Goal: Information Seeking & Learning: Learn about a topic

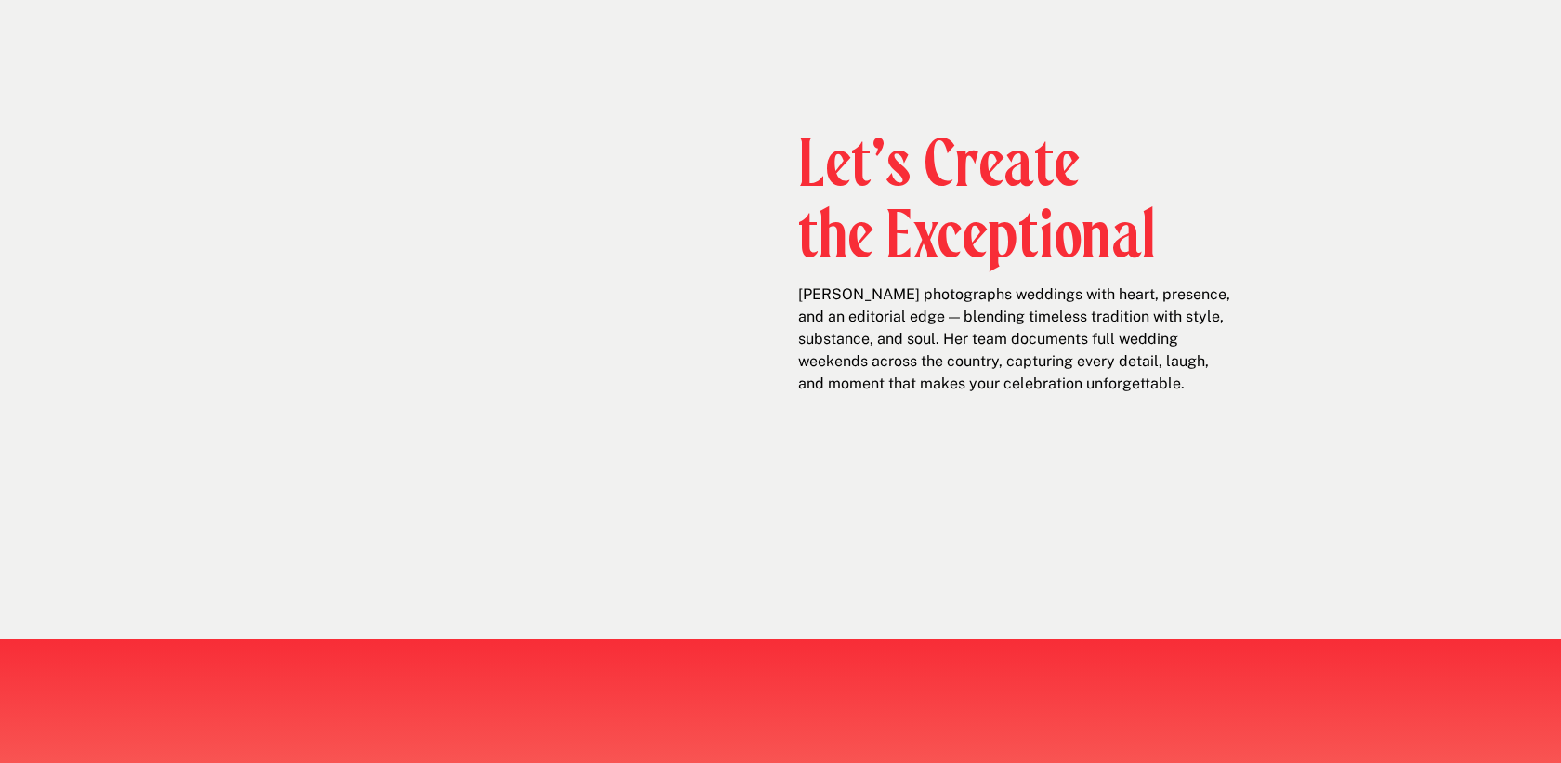
scroll to position [743, 0]
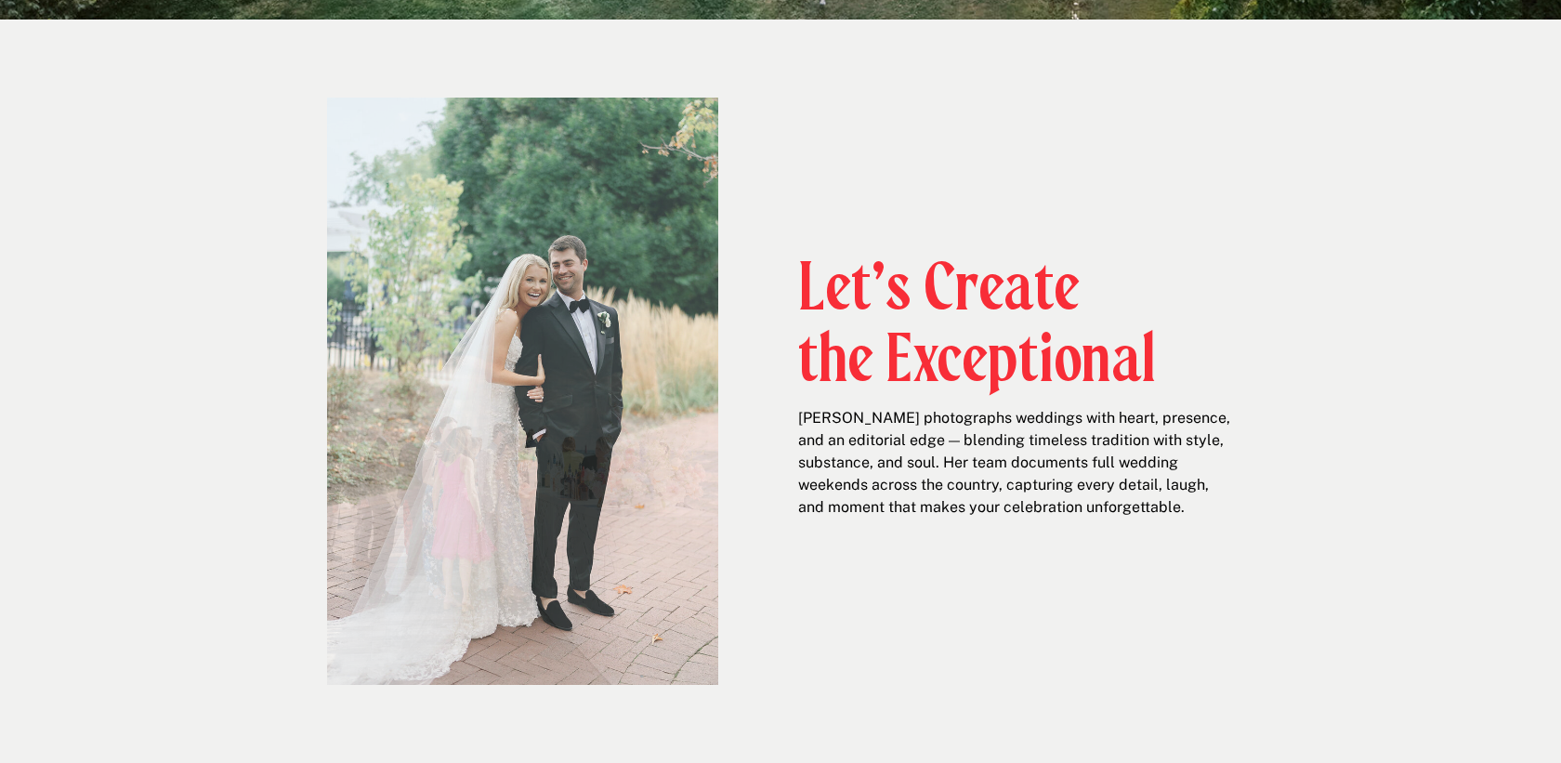
click at [940, 254] on h2 "Let’s Create the Exceptional" at bounding box center [980, 319] width 364 height 131
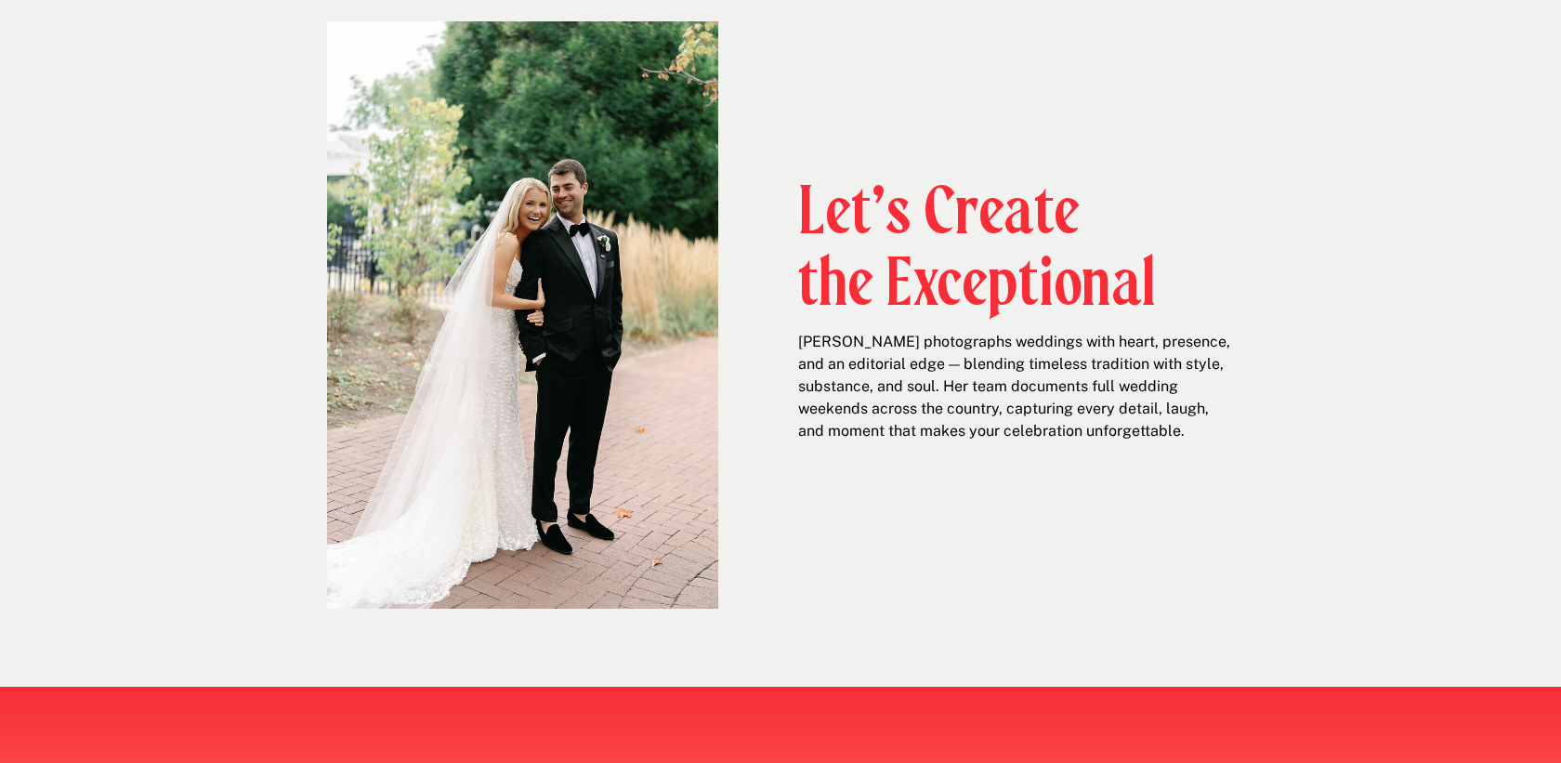
scroll to position [830, 0]
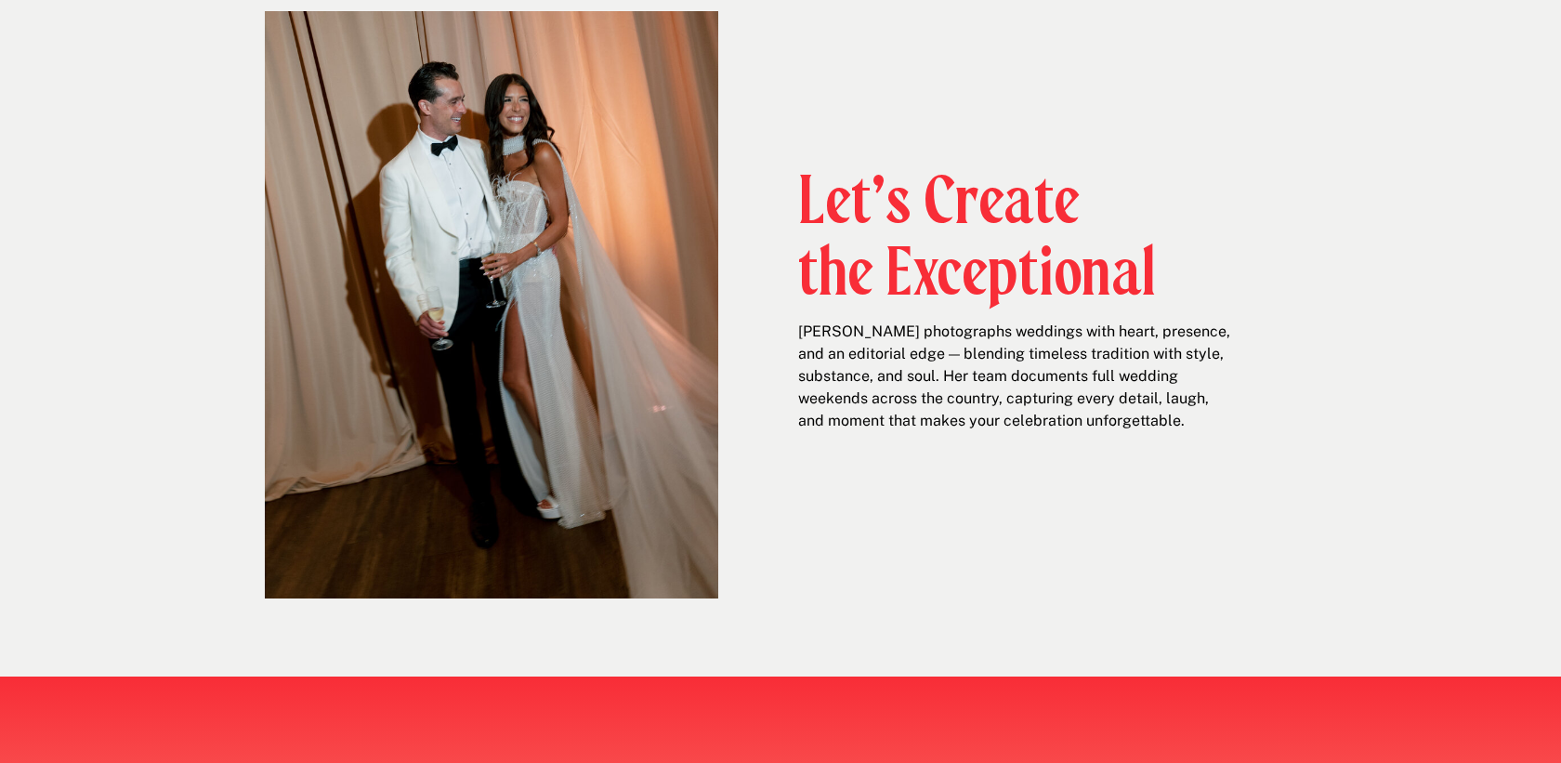
click at [977, 195] on h2 "Let’s Create the Exceptional" at bounding box center [980, 232] width 364 height 131
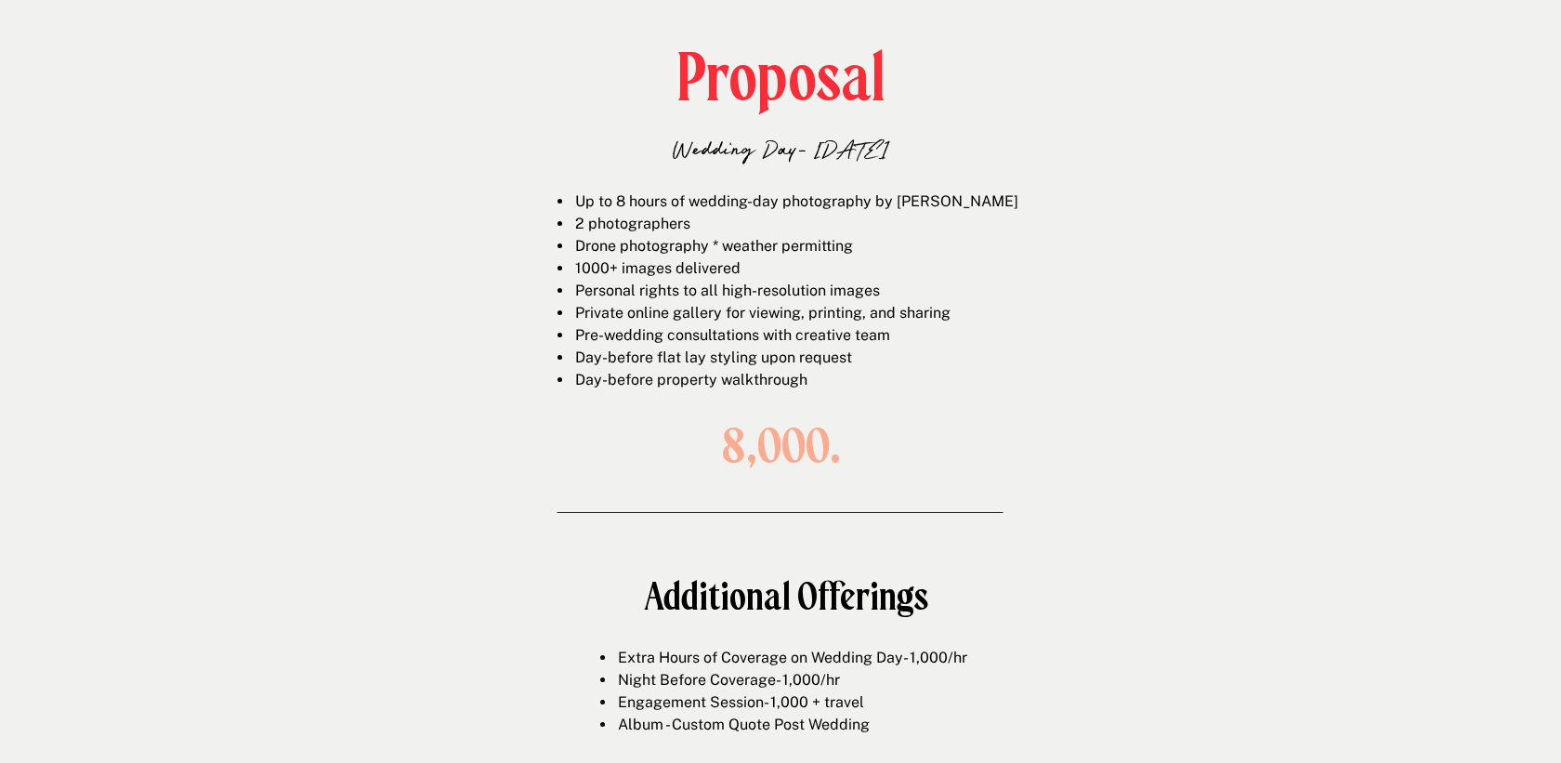
scroll to position [2707, 0]
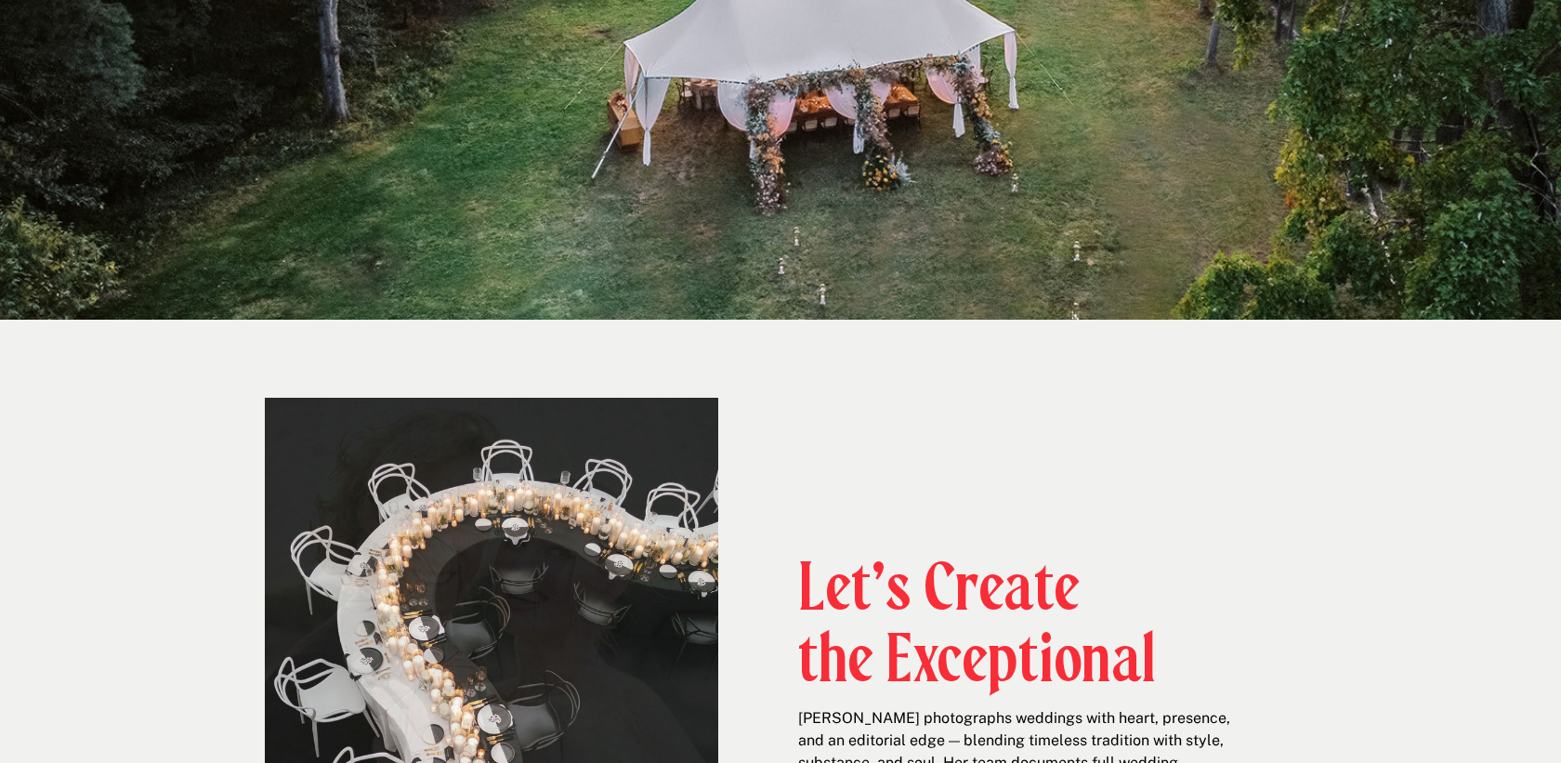
scroll to position [0, 0]
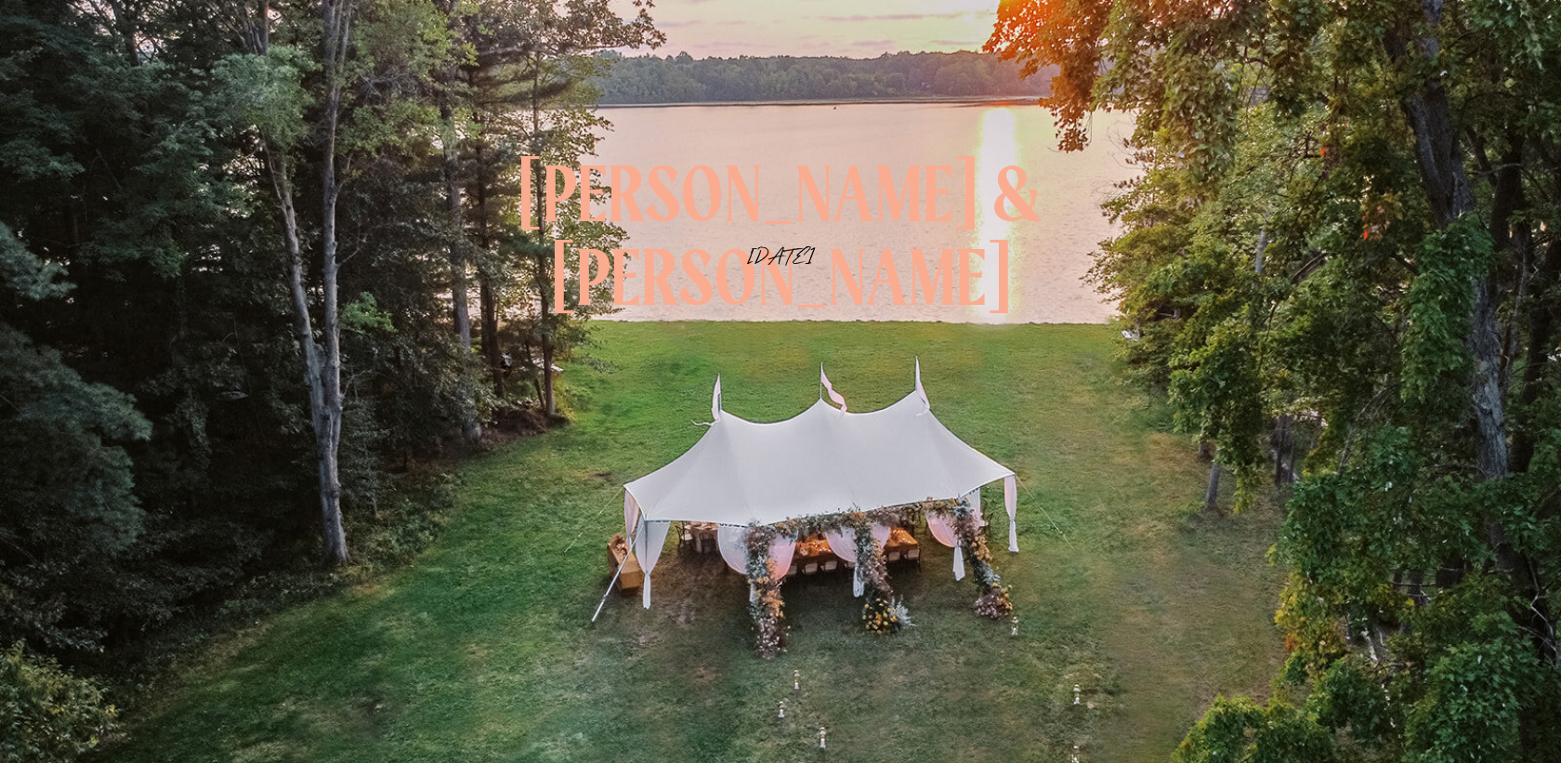
click at [807, 254] on h1 "[DATE]" at bounding box center [781, 258] width 248 height 35
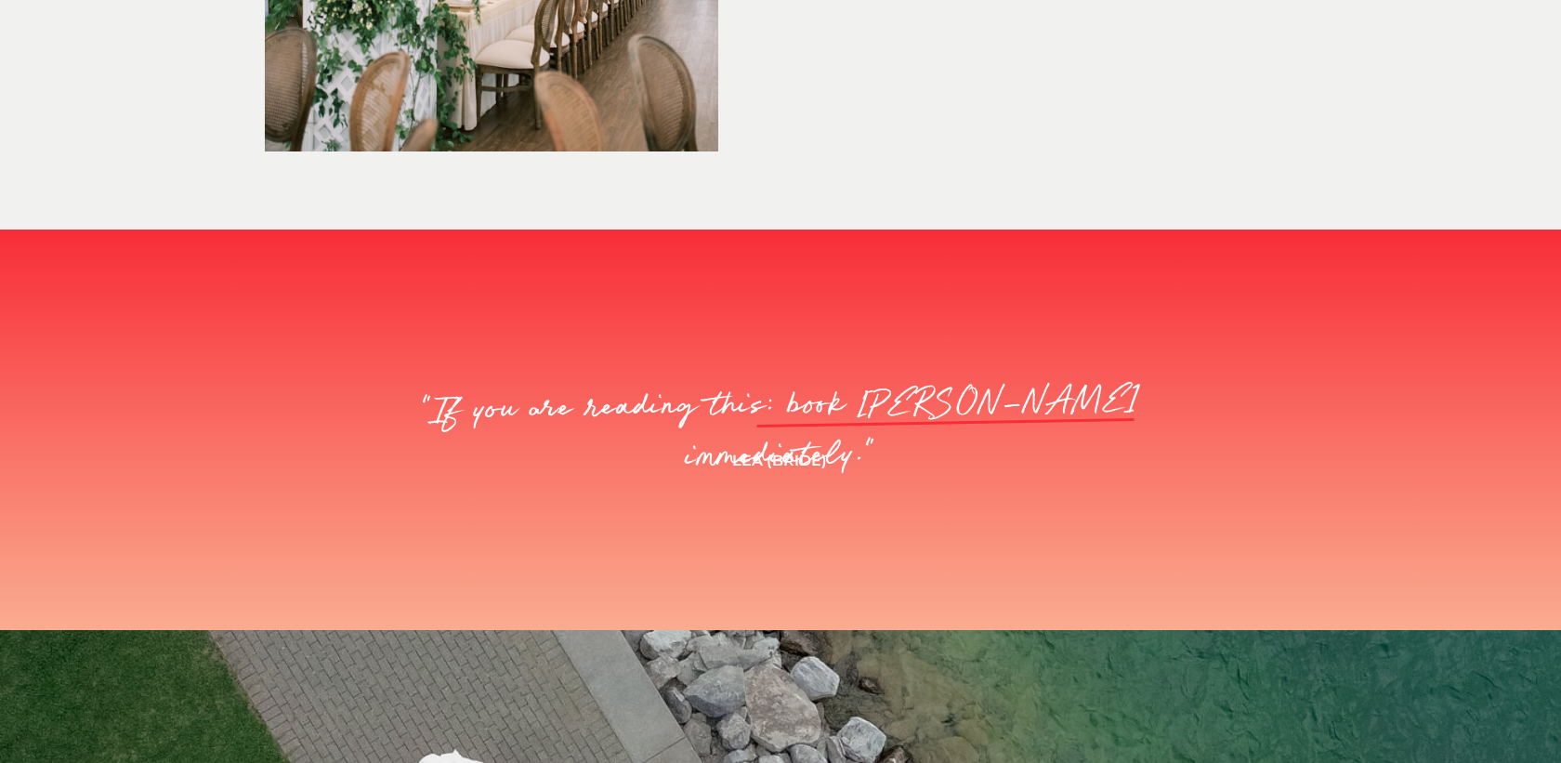
scroll to position [1004, 0]
